Goal: Transaction & Acquisition: Purchase product/service

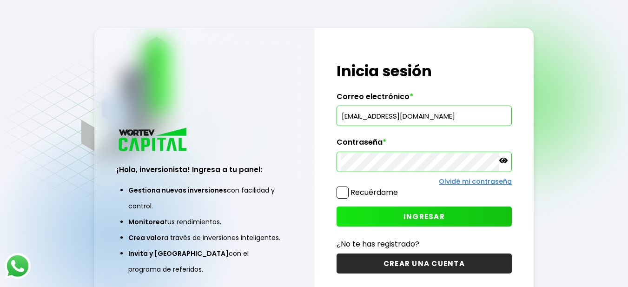
click at [437, 115] on input "[EMAIL_ADDRESS][DOMAIN_NAME]" at bounding box center [424, 116] width 167 height 20
type input "[EMAIL_ADDRESS][DOMAIN_NAME]"
click at [439, 217] on span "INGRESAR" at bounding box center [423, 216] width 41 height 10
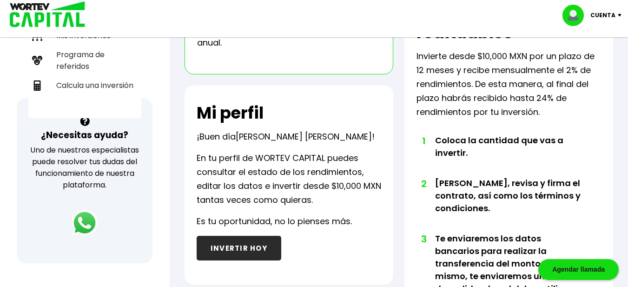
scroll to position [279, 0]
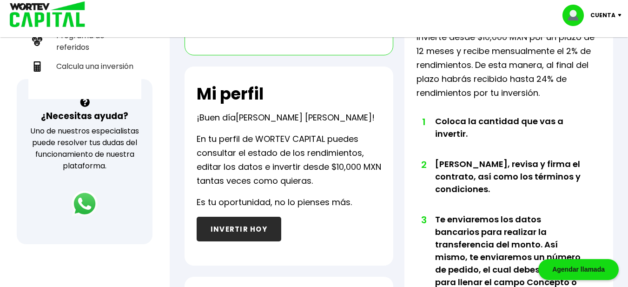
click at [237, 231] on button "INVERTIR HOY" at bounding box center [239, 229] width 85 height 25
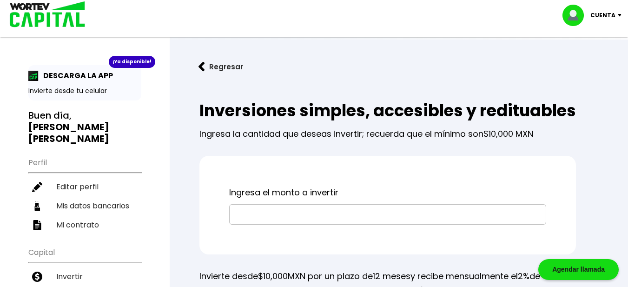
click at [237, 224] on input "text" at bounding box center [387, 215] width 309 height 20
type input "$50,000"
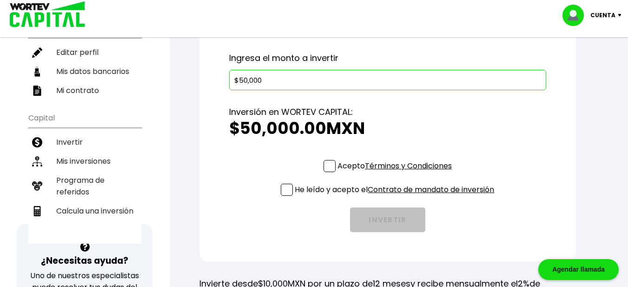
scroll to position [139, 0]
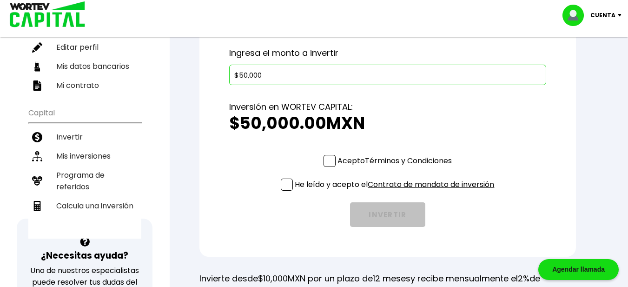
click at [329, 167] on span at bounding box center [329, 161] width 12 height 12
click at [396, 168] on input "Acepto Términos y Condiciones" at bounding box center [396, 168] width 0 height 0
click at [287, 191] on span at bounding box center [287, 184] width 12 height 12
click at [396, 191] on input "He leído y acepto el Contrato de mandato de inversión" at bounding box center [396, 191] width 0 height 0
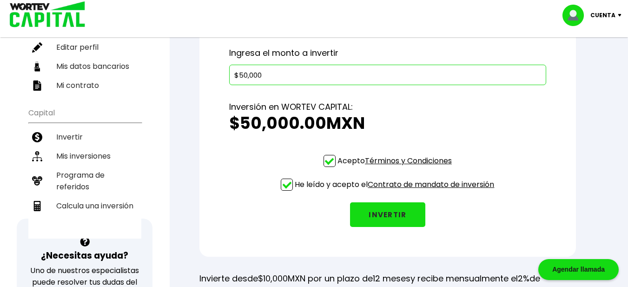
click at [385, 227] on button "INVERTIR" at bounding box center [387, 214] width 75 height 25
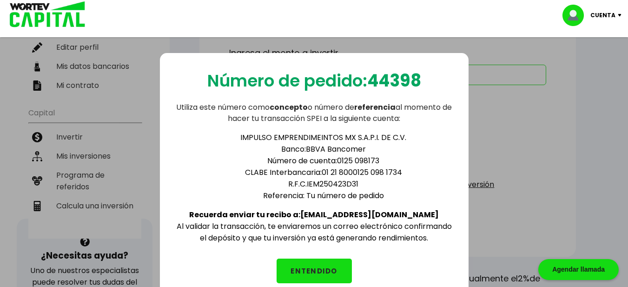
click at [313, 273] on button "ENTENDIDO" at bounding box center [314, 270] width 75 height 25
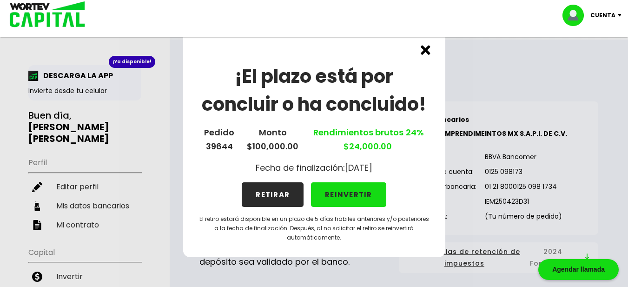
click at [425, 52] on img at bounding box center [426, 50] width 10 height 10
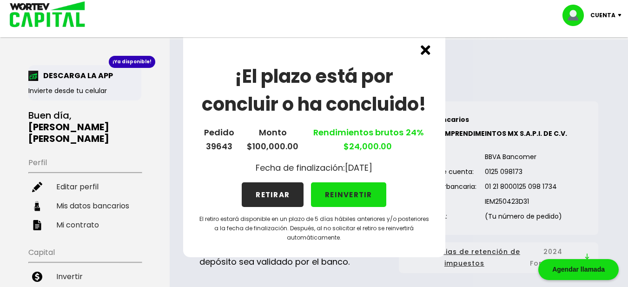
click at [356, 194] on button "REINVERTIR" at bounding box center [348, 194] width 75 height 25
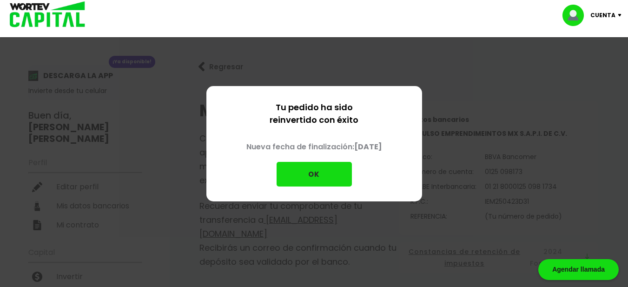
click at [327, 171] on button "OK" at bounding box center [314, 174] width 75 height 25
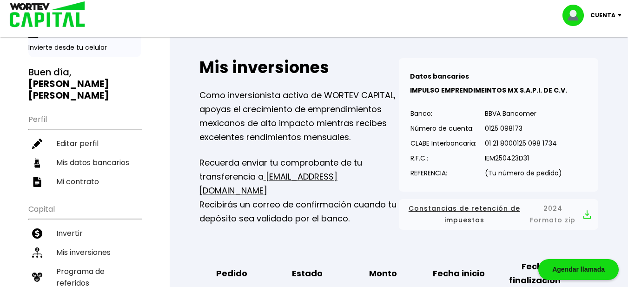
scroll to position [93, 0]
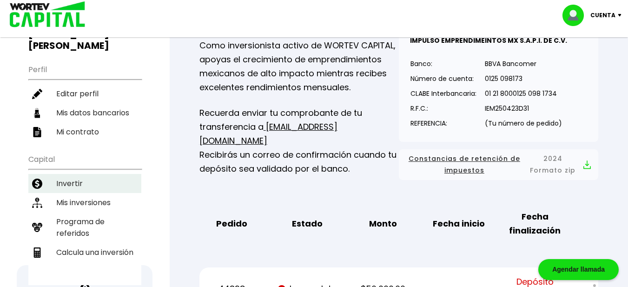
click at [76, 174] on li "Invertir" at bounding box center [84, 183] width 113 height 19
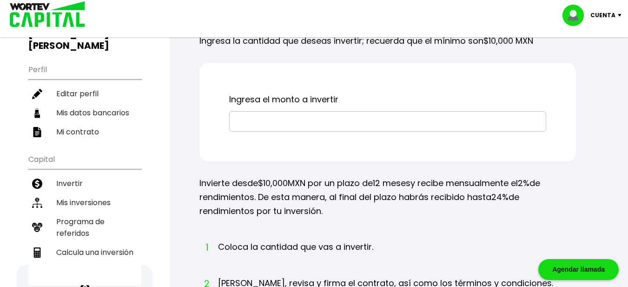
click at [242, 131] on input "text" at bounding box center [387, 122] width 309 height 20
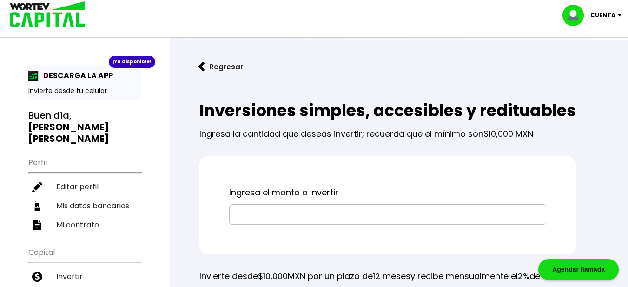
type input "$50,000"
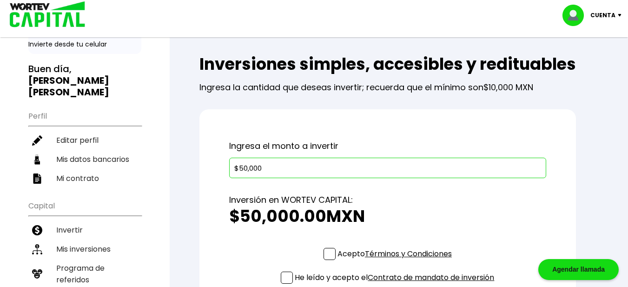
scroll to position [93, 0]
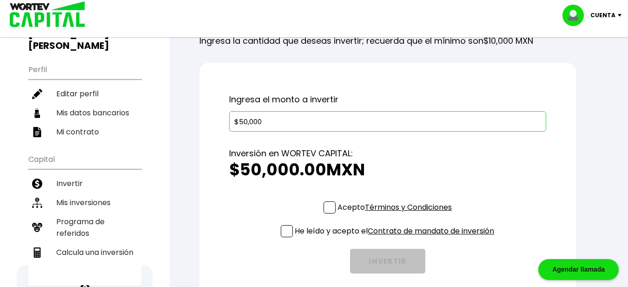
click at [330, 213] on span at bounding box center [329, 207] width 12 height 12
click at [396, 214] on input "Acepto Términos y Condiciones" at bounding box center [396, 214] width 0 height 0
click at [287, 237] on span at bounding box center [287, 231] width 12 height 12
click at [396, 238] on input "He leído y acepto el Contrato de mandato de inversión" at bounding box center [396, 238] width 0 height 0
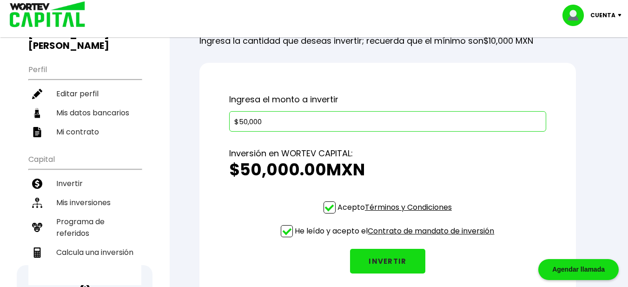
click at [388, 273] on button "INVERTIR" at bounding box center [387, 261] width 75 height 25
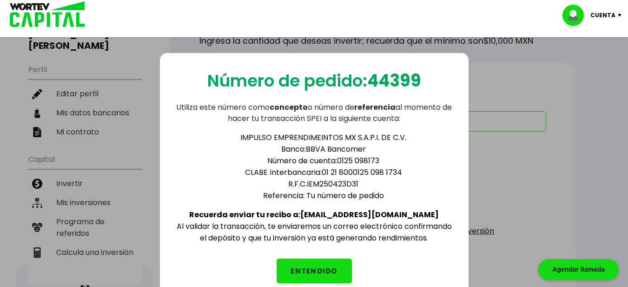
click at [319, 268] on button "ENTENDIDO" at bounding box center [314, 270] width 75 height 25
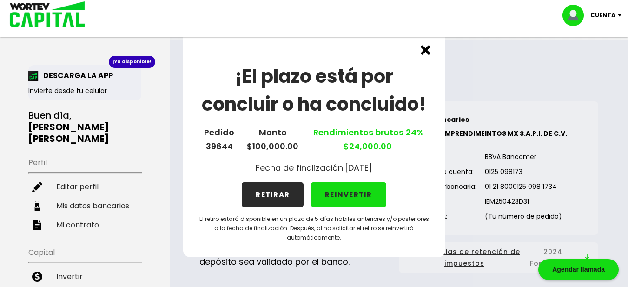
click at [426, 50] on img at bounding box center [426, 50] width 10 height 10
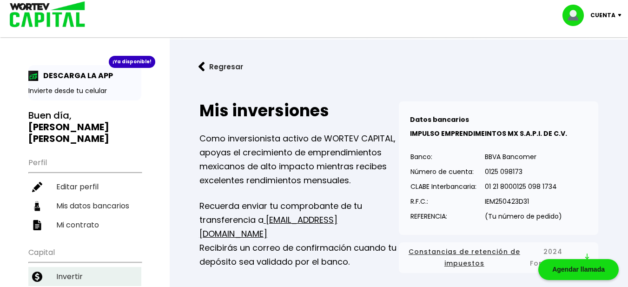
click at [74, 267] on li "Invertir" at bounding box center [84, 276] width 113 height 19
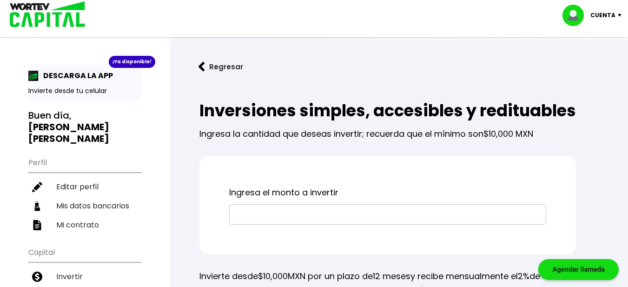
click at [243, 224] on input "text" at bounding box center [387, 215] width 309 height 20
type input "$50,000"
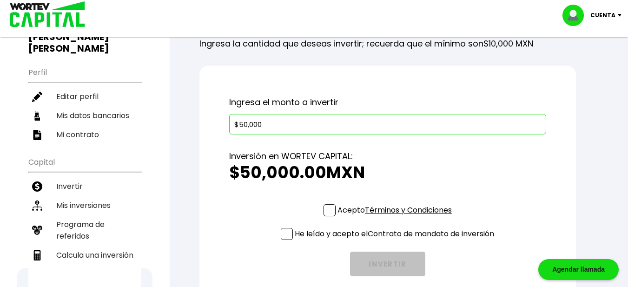
scroll to position [139, 0]
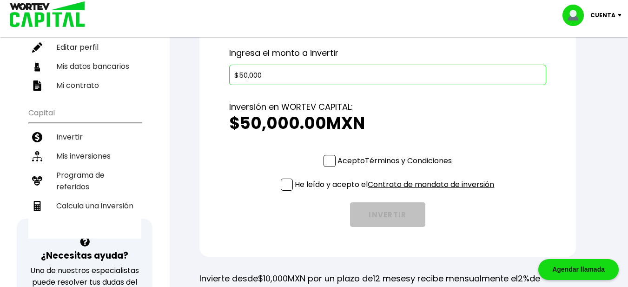
click at [327, 167] on span at bounding box center [329, 161] width 12 height 12
click at [396, 168] on input "Acepto Términos y Condiciones" at bounding box center [396, 168] width 0 height 0
click at [286, 191] on span at bounding box center [287, 184] width 12 height 12
click at [396, 191] on input "He leído y acepto el Contrato de mandato de inversión" at bounding box center [396, 191] width 0 height 0
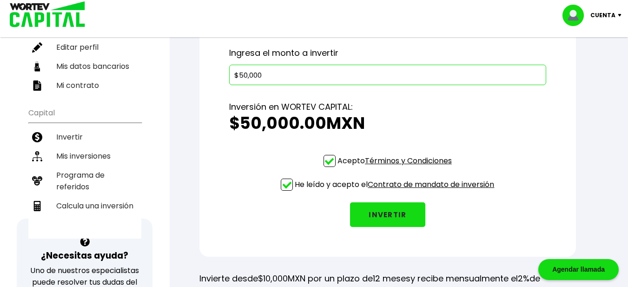
click at [396, 227] on button "INVERTIR" at bounding box center [387, 214] width 75 height 25
